Goal: Task Accomplishment & Management: Manage account settings

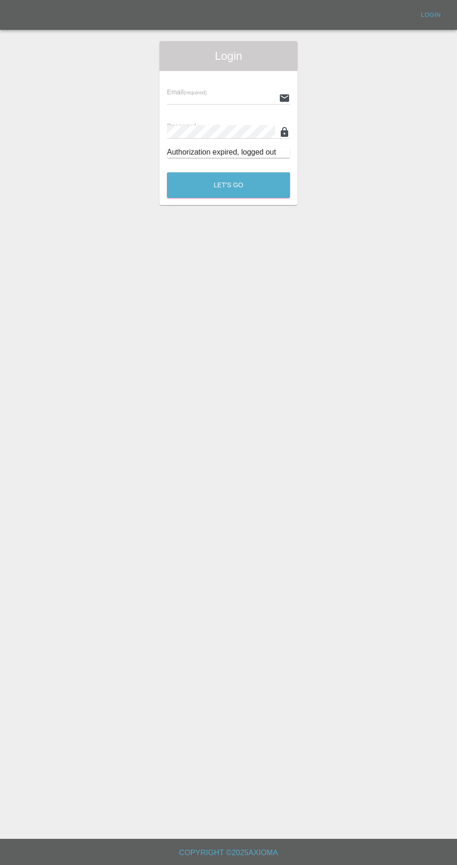
click at [199, 98] on input "text" at bounding box center [221, 98] width 108 height 14
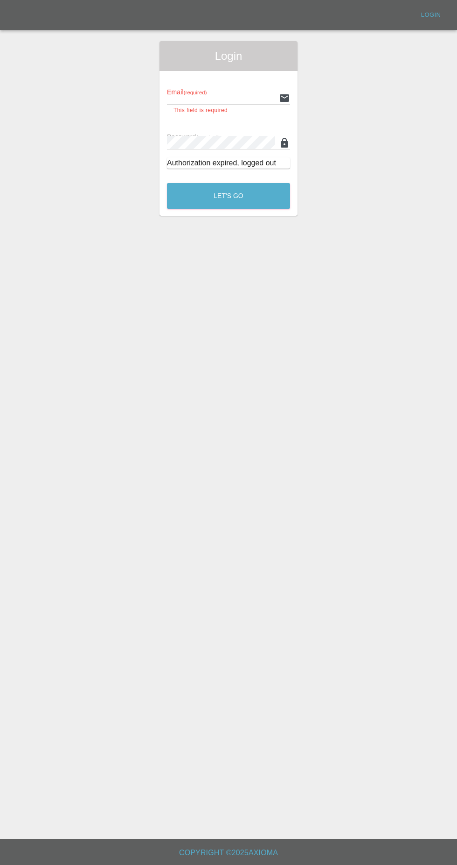
type input "Rickyssmartrepairs@gmail.com"
click at [167, 183] on button "Let's Go" at bounding box center [228, 196] width 123 height 26
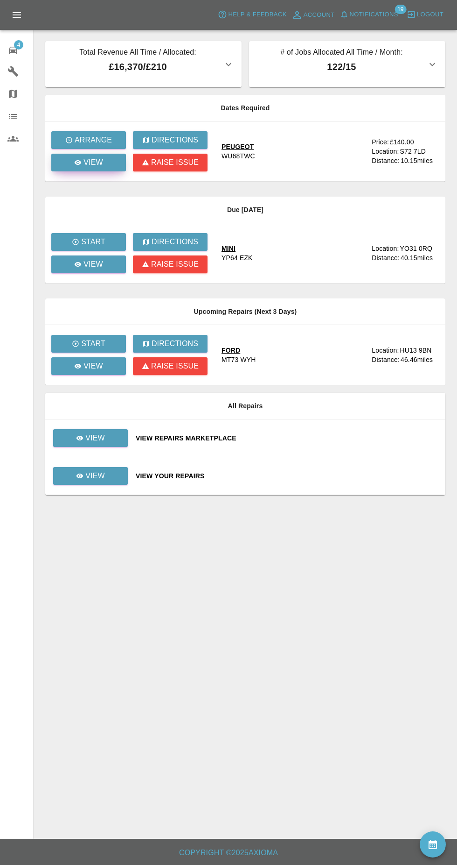
click at [78, 162] on icon at bounding box center [78, 162] width 7 height 5
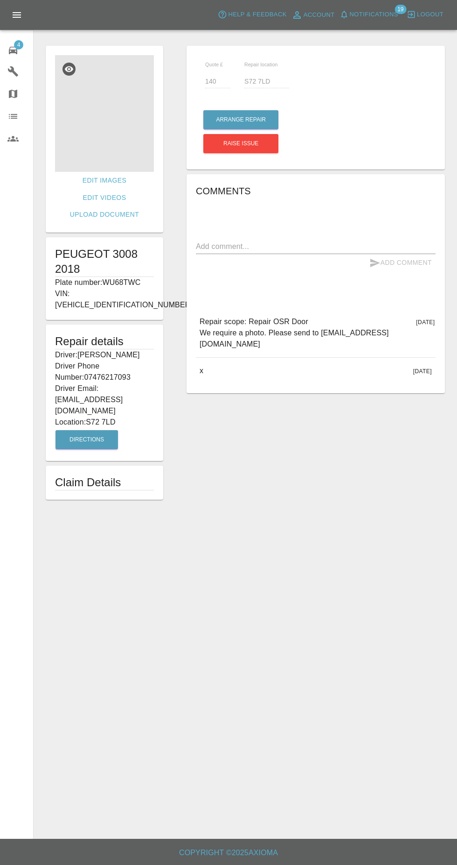
click at [90, 144] on img at bounding box center [104, 113] width 99 height 117
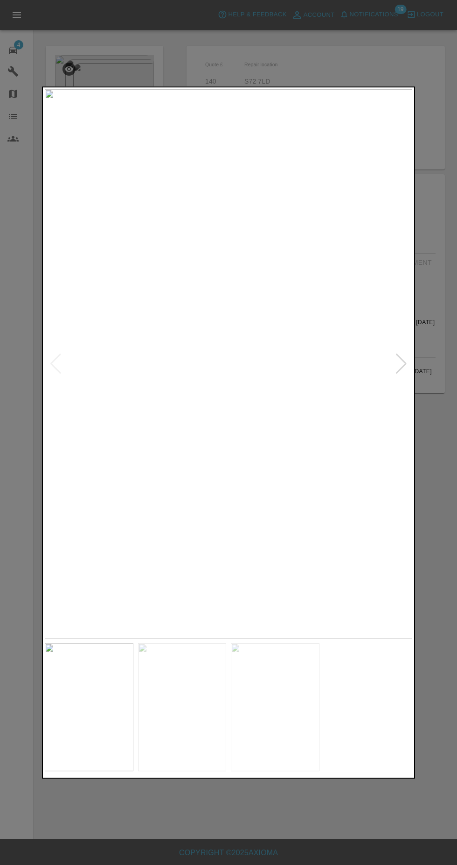
click at [189, 714] on img at bounding box center [182, 707] width 89 height 128
click at [288, 705] on img at bounding box center [275, 707] width 89 height 128
click at [181, 703] on img at bounding box center [182, 707] width 89 height 128
click at [95, 695] on img at bounding box center [89, 707] width 89 height 128
click at [185, 844] on div at bounding box center [228, 432] width 457 height 865
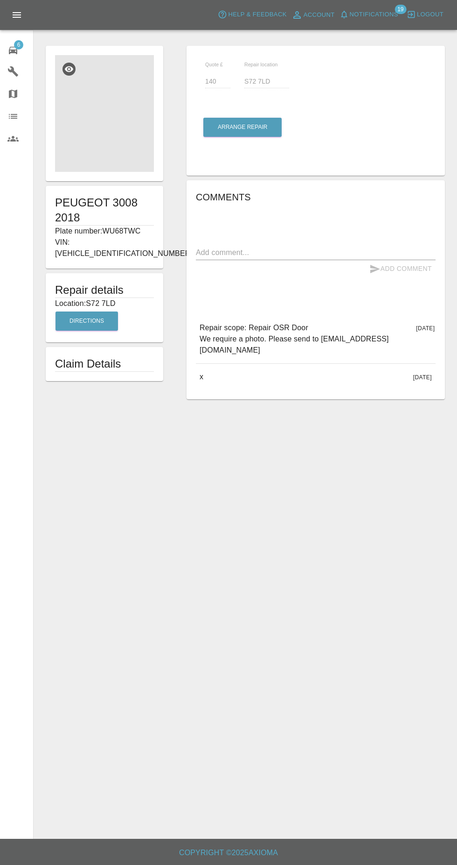
click at [129, 124] on img at bounding box center [104, 113] width 99 height 117
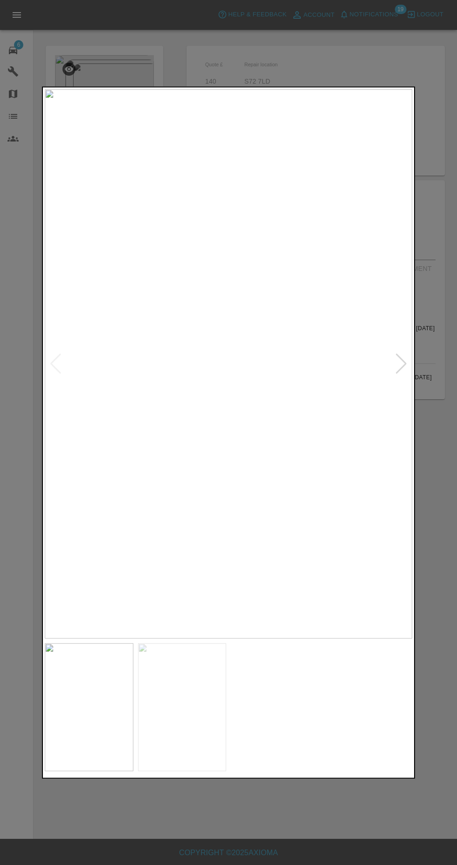
click at [90, 744] on img at bounding box center [89, 707] width 89 height 128
click at [200, 704] on img at bounding box center [182, 707] width 89 height 128
click at [298, 689] on img at bounding box center [275, 707] width 89 height 128
click at [307, 829] on div at bounding box center [228, 432] width 457 height 865
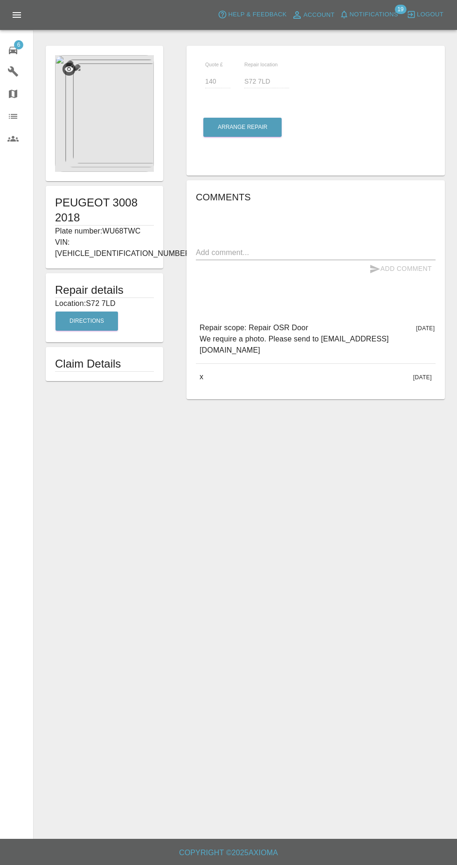
scroll to position [10, 0]
click at [22, 48] on div "6" at bounding box center [20, 49] width 26 height 14
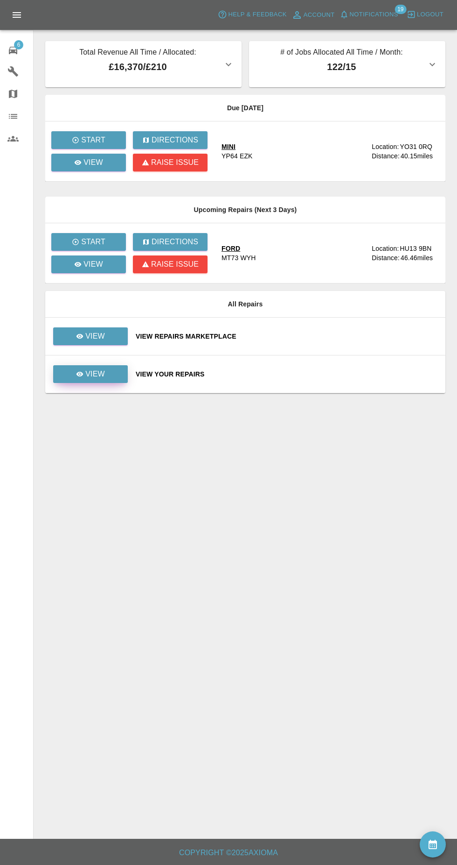
click at [106, 368] on link "View" at bounding box center [90, 374] width 75 height 18
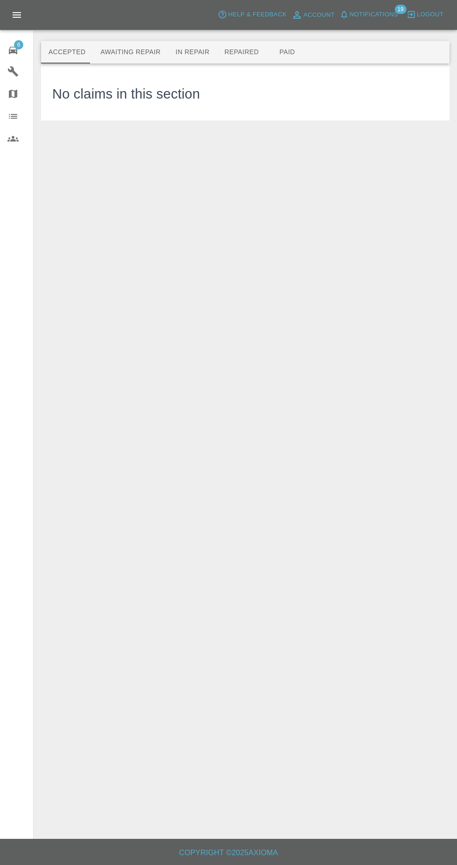
click at [232, 41] on button "Repaired" at bounding box center [241, 52] width 49 height 22
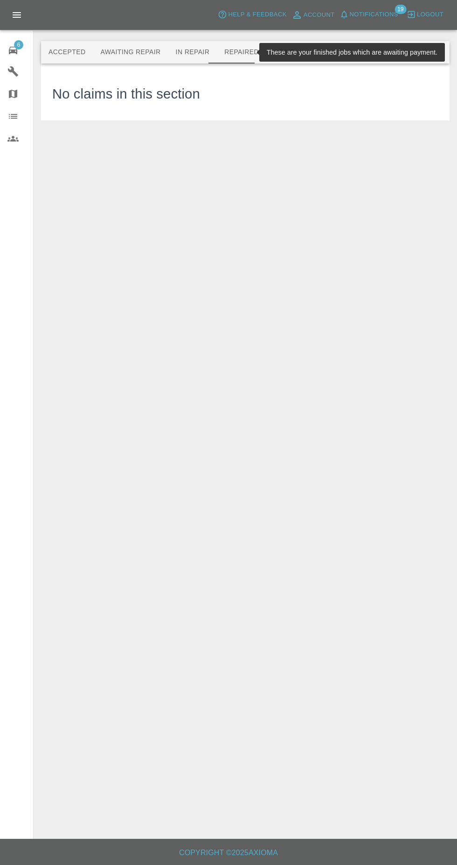
click at [267, 49] on button "Paid" at bounding box center [288, 52] width 42 height 22
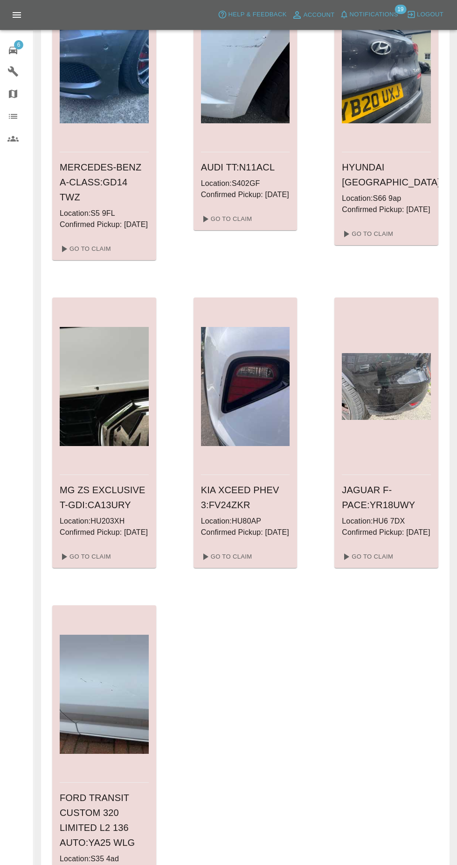
scroll to position [117, 0]
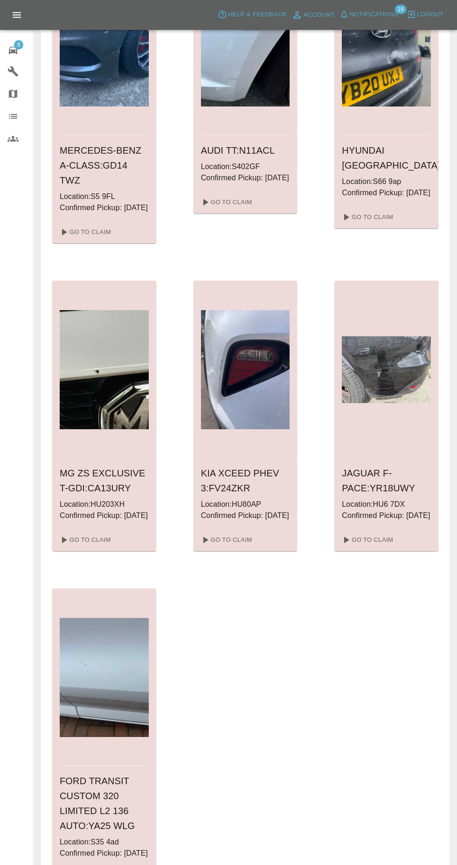
click at [64, 864] on icon at bounding box center [64, 877] width 5 height 7
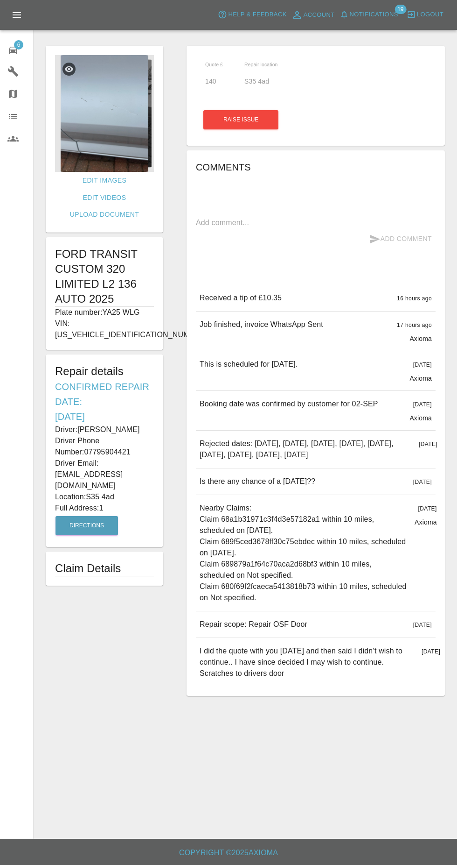
scroll to position [5, 0]
